Goal: Task Accomplishment & Management: Use online tool/utility

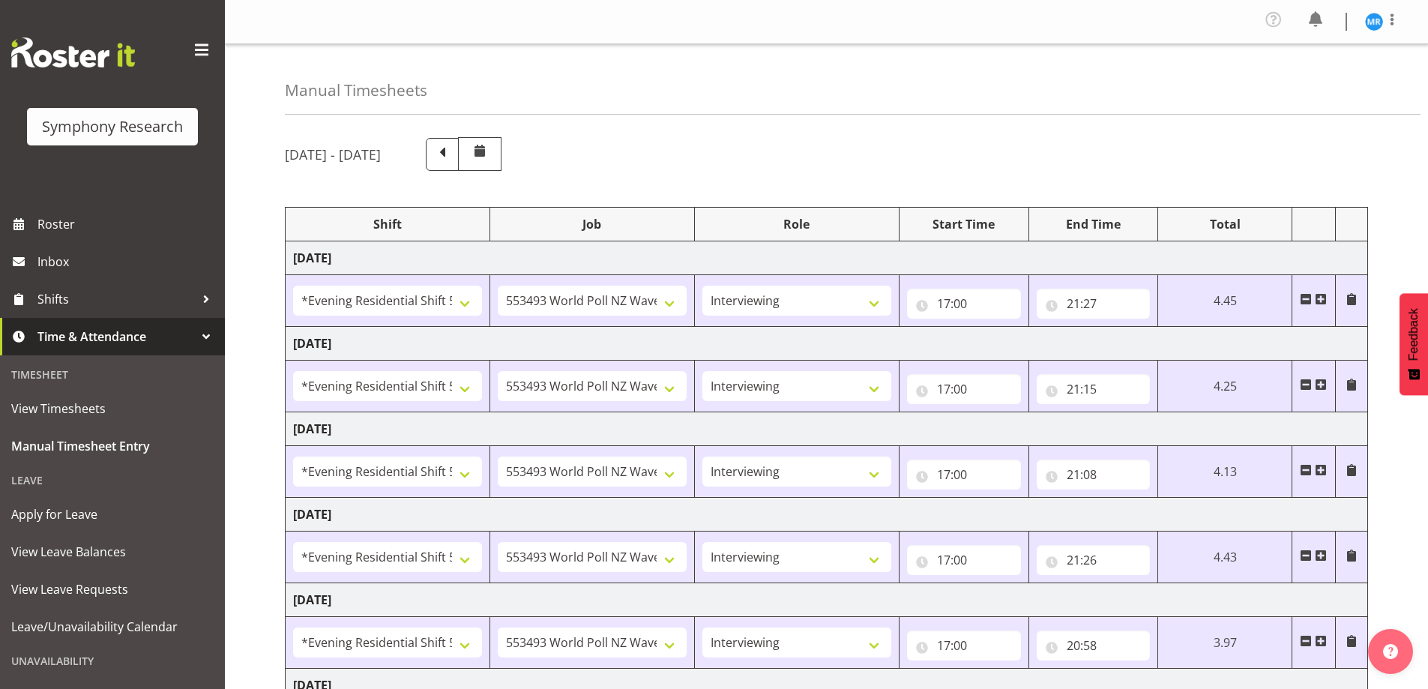
select select "48116"
select select "10527"
select select "47"
select select "48116"
select select "10527"
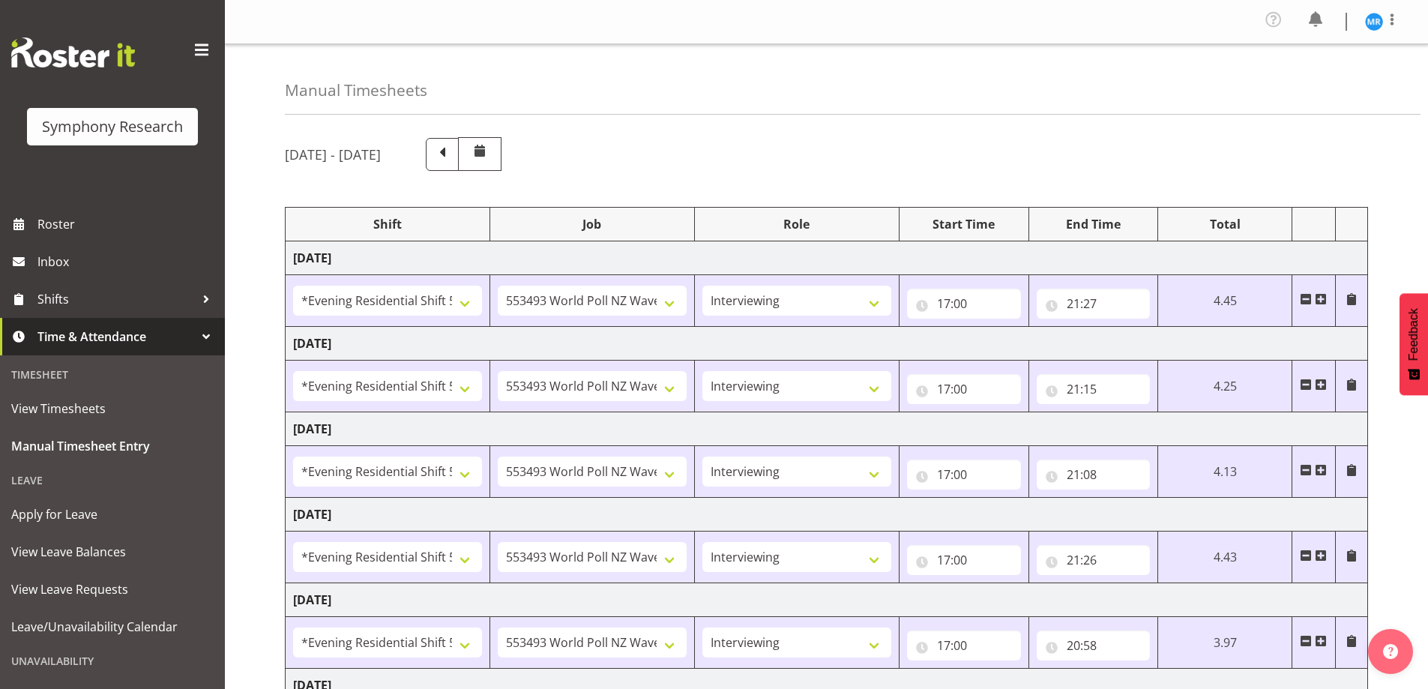
select select "47"
select select "48116"
select select "10527"
select select "47"
select select "48116"
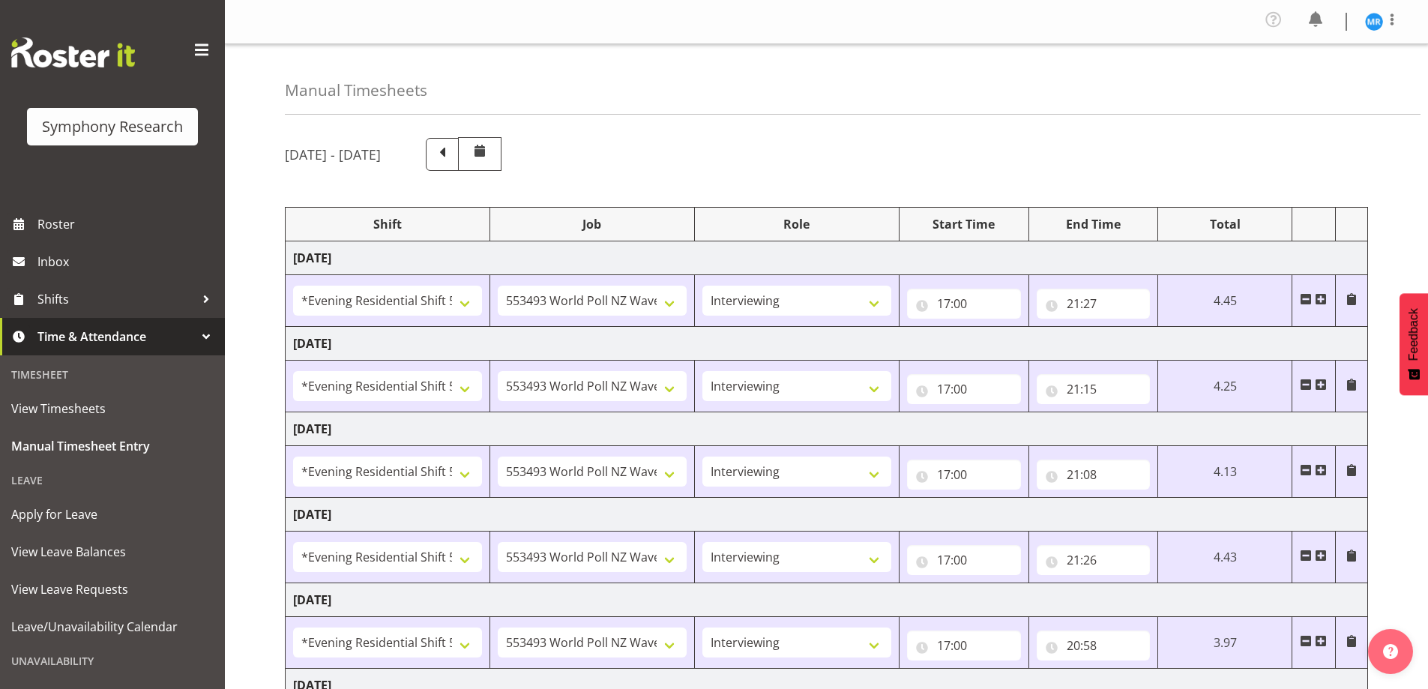
select select "10527"
select select "47"
select select "48116"
select select "10527"
select select "47"
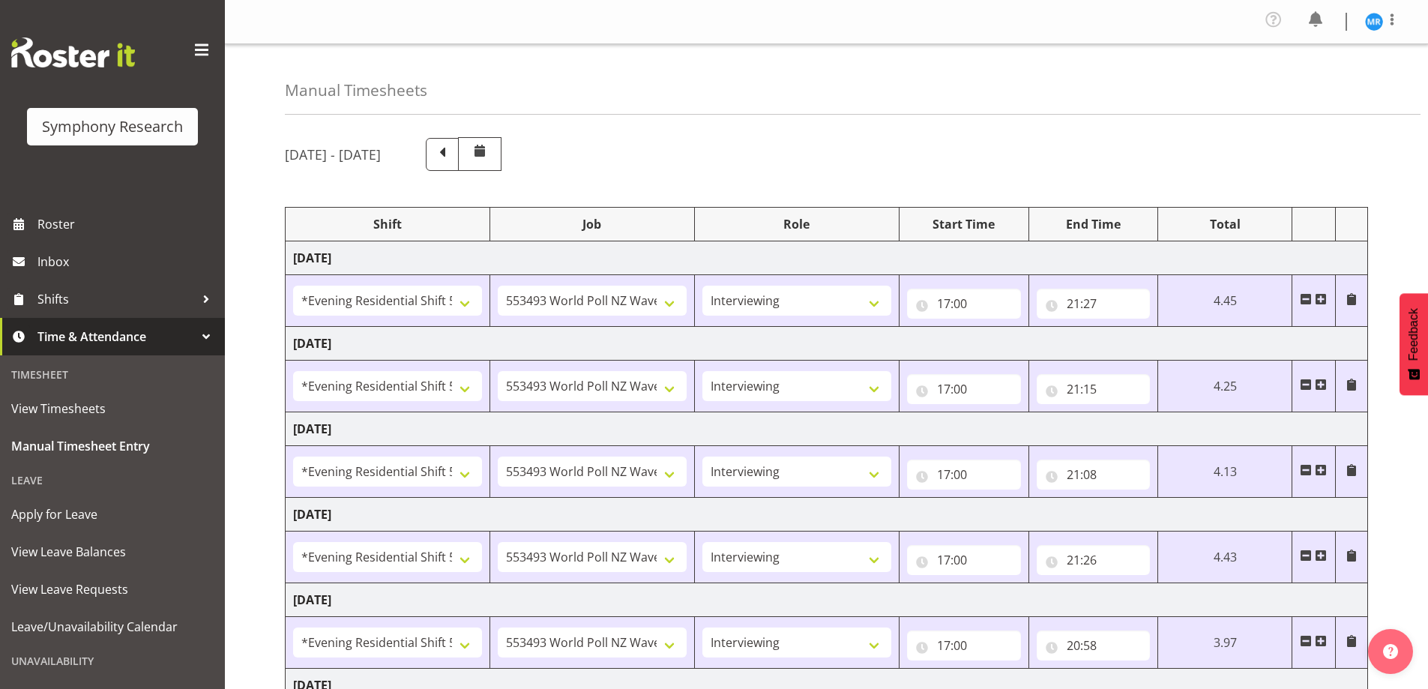
select select "10587"
select select "47"
select select "10587"
select select "47"
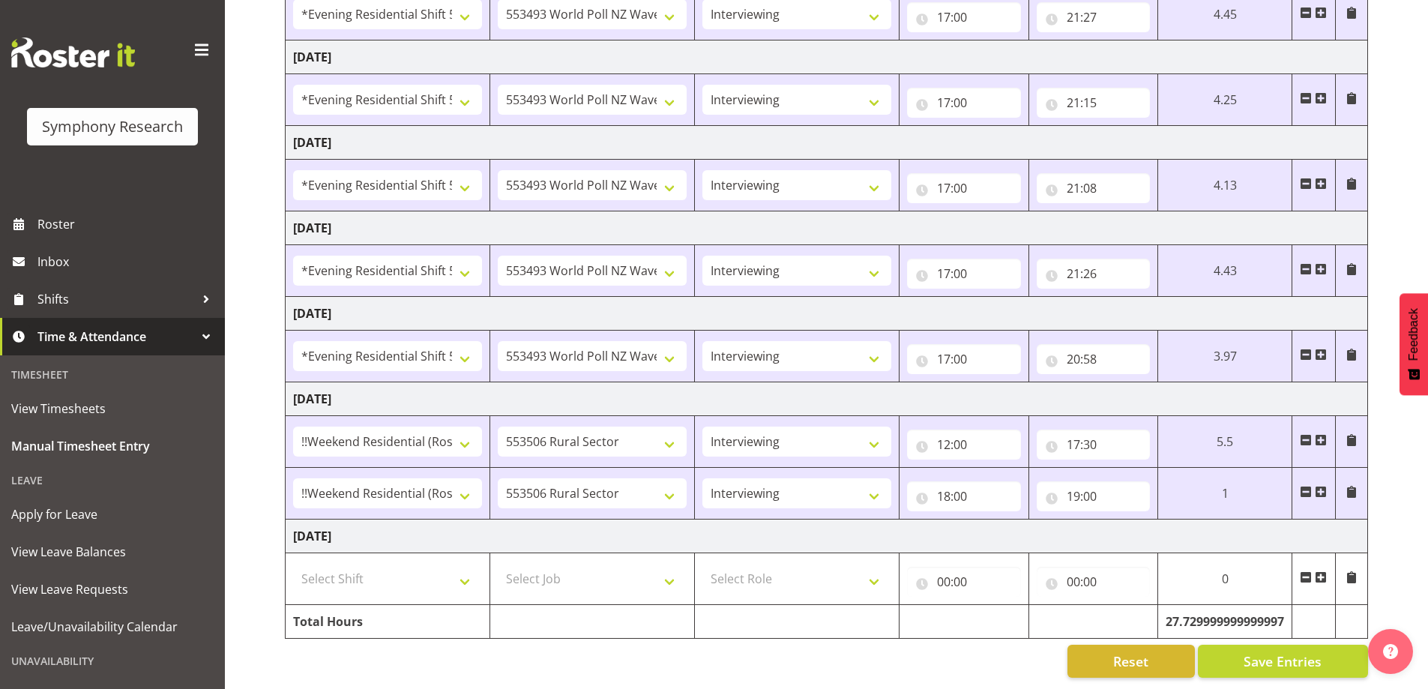
scroll to position [298, 0]
